Goal: Register for event/course

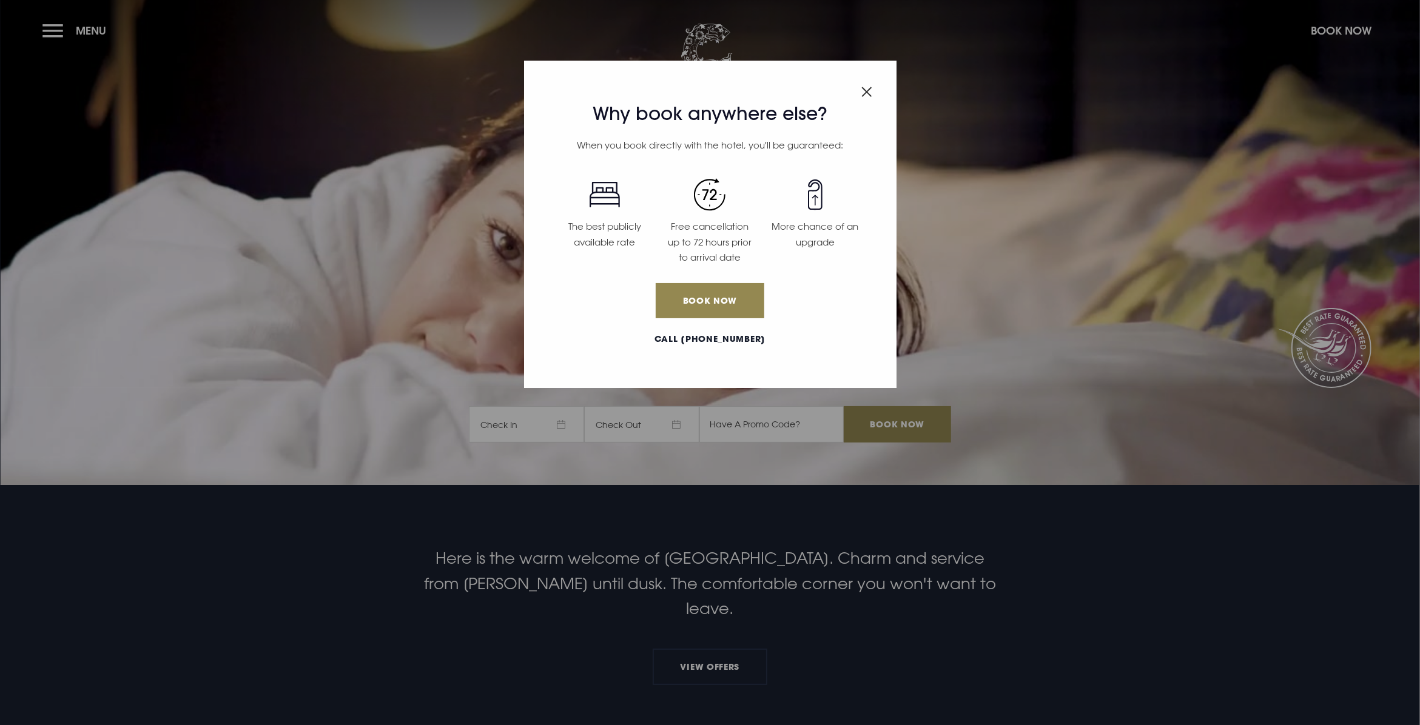
click at [871, 88] on img "Close modal" at bounding box center [866, 92] width 11 height 10
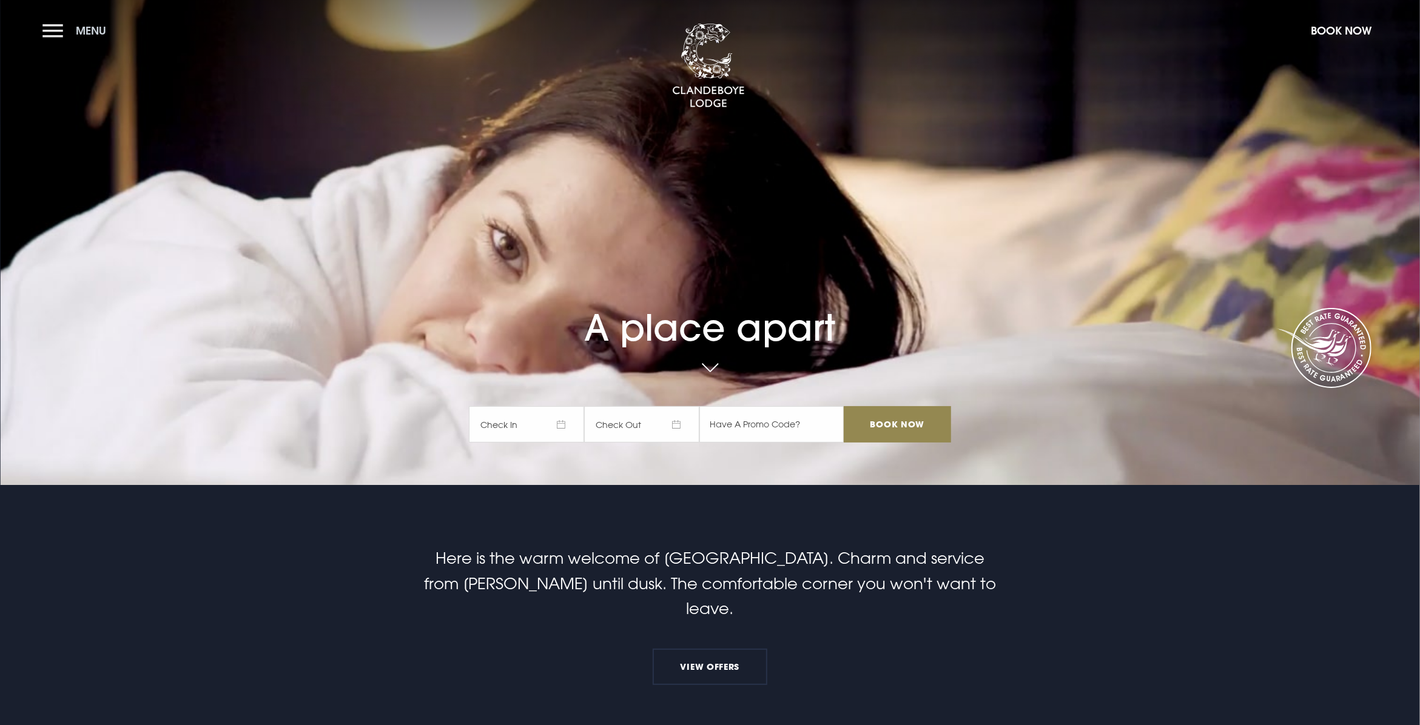
click at [56, 30] on button "Menu" at bounding box center [77, 31] width 70 height 26
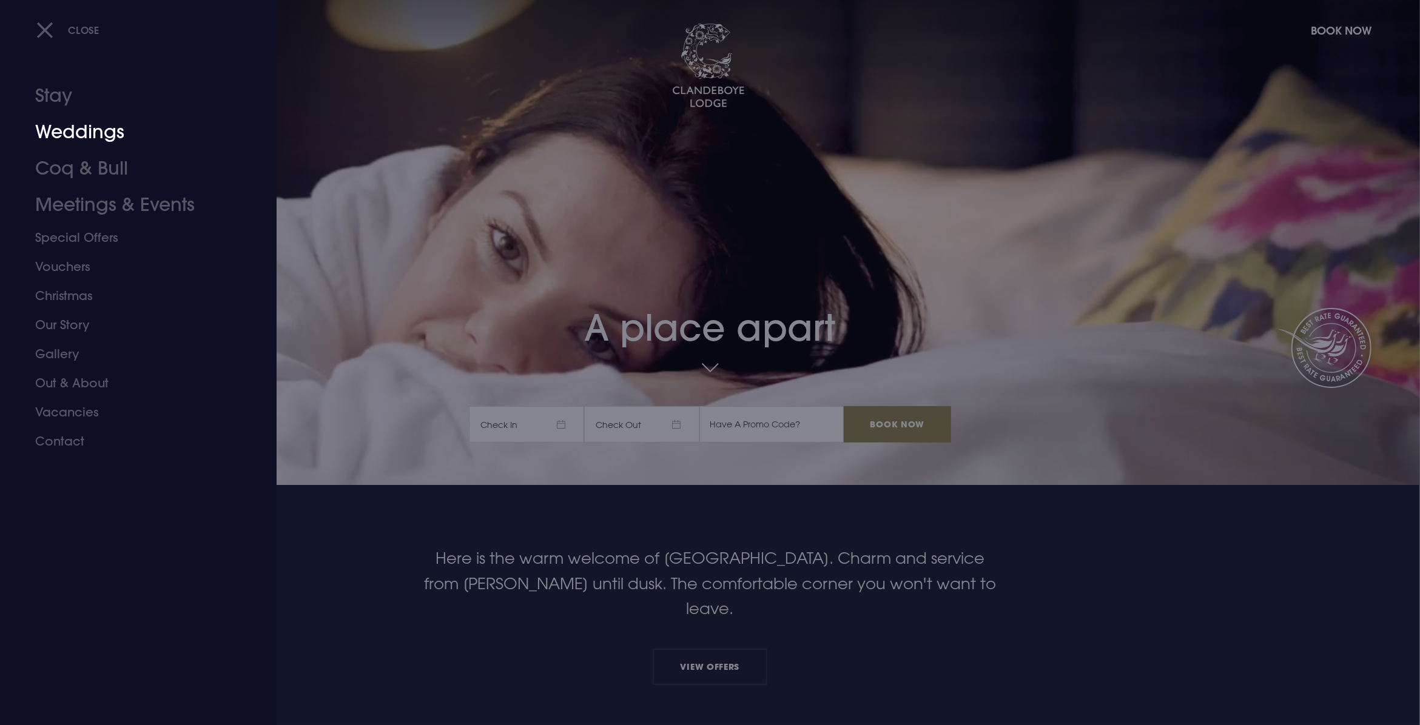
click at [75, 130] on link "Weddings" at bounding box center [131, 132] width 192 height 36
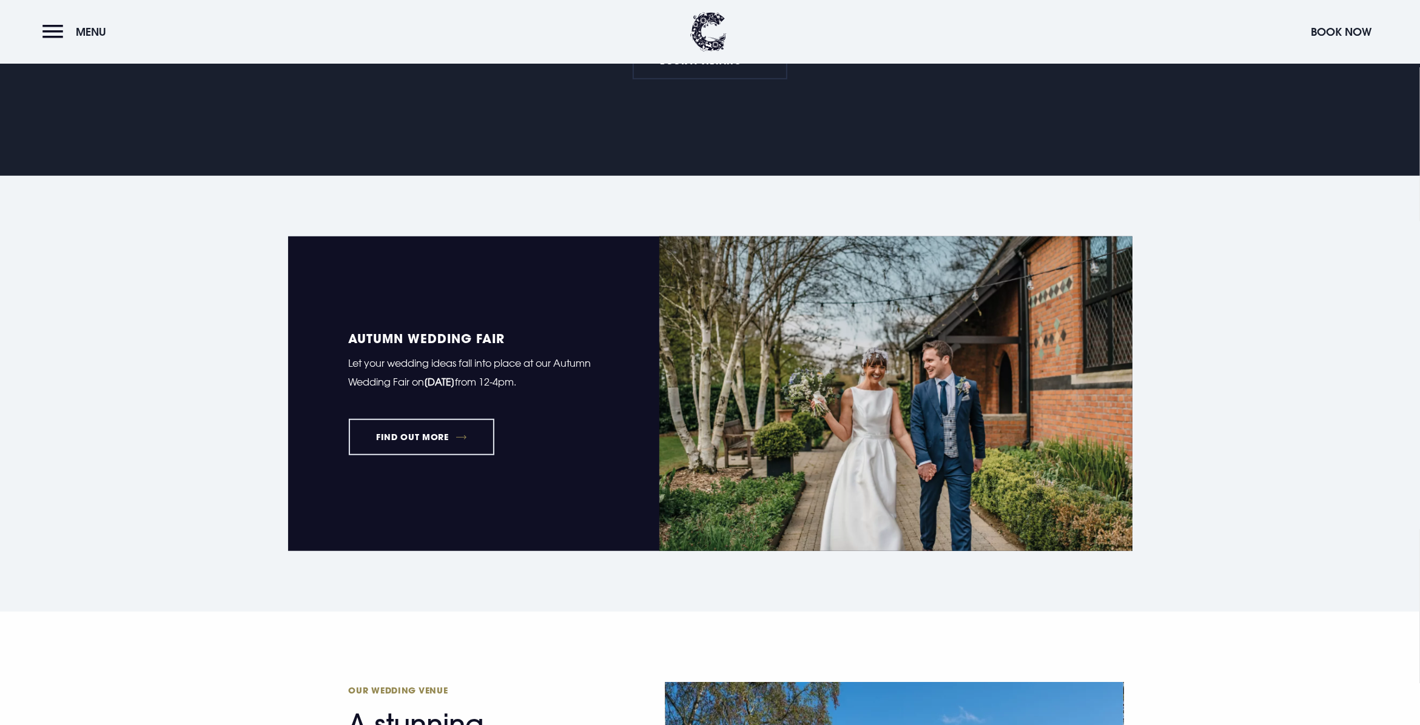
scroll to position [702, 0]
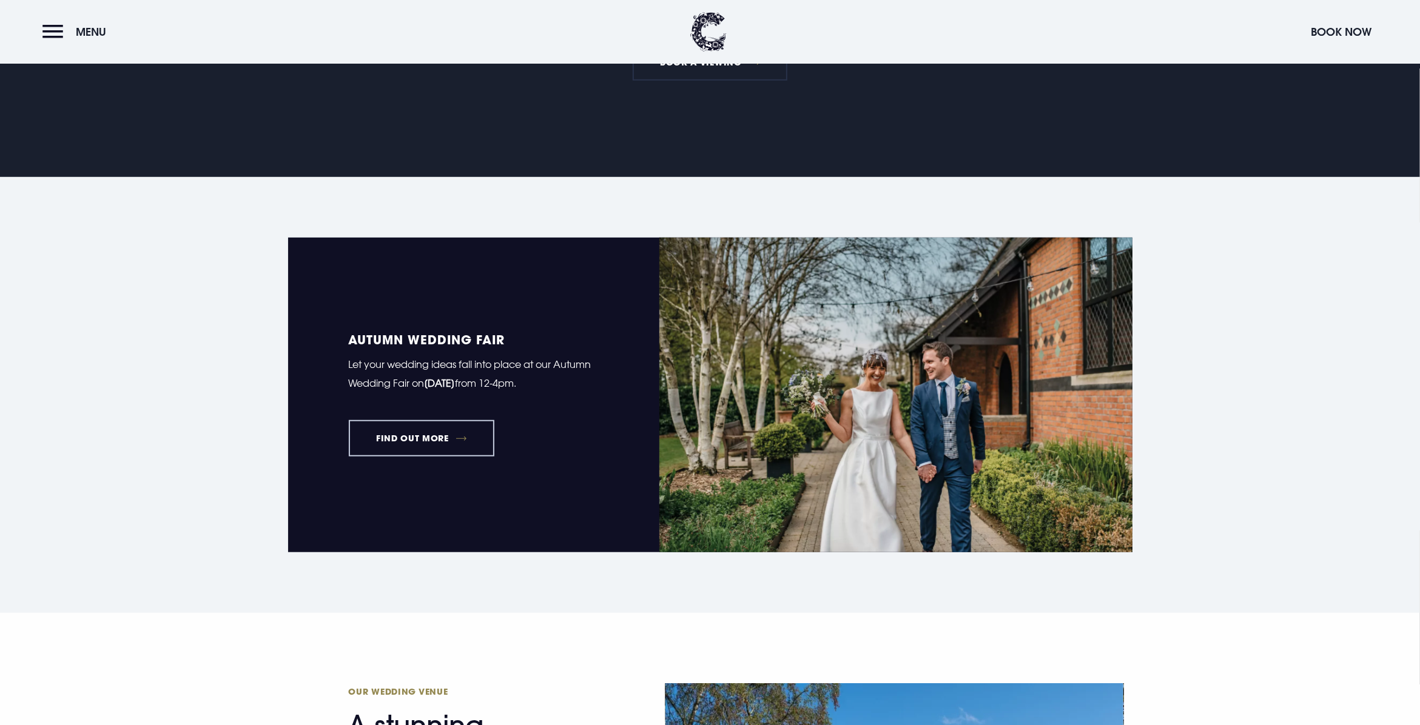
click at [425, 440] on link "FIND OUT MORE" at bounding box center [422, 438] width 146 height 36
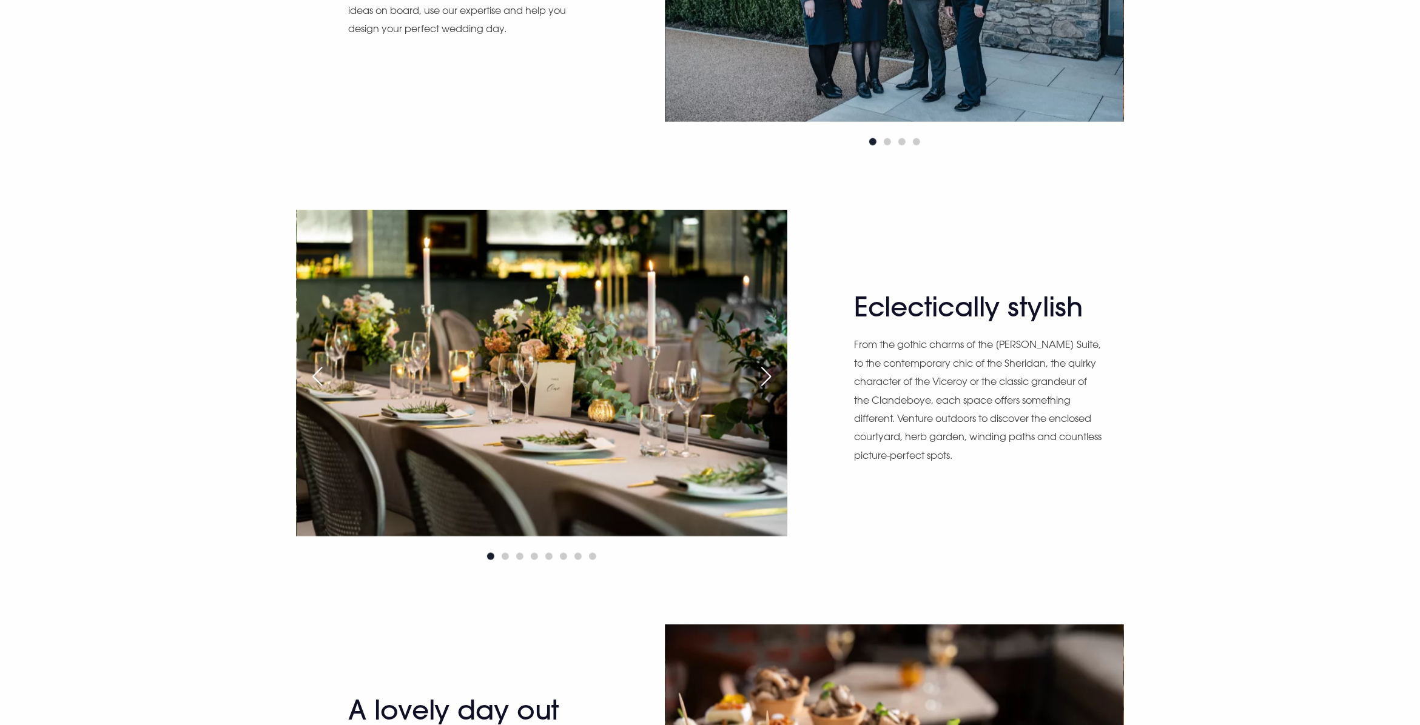
scroll to position [1411, 0]
